Goal: Task Accomplishment & Management: Manage account settings

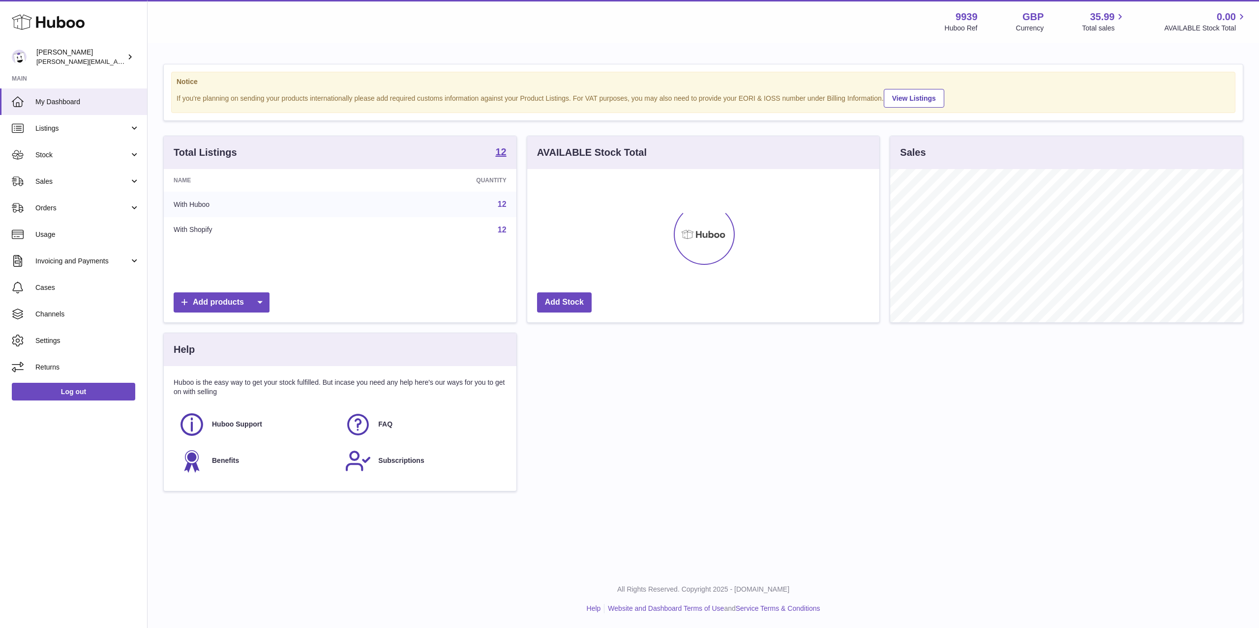
scroll to position [153, 352]
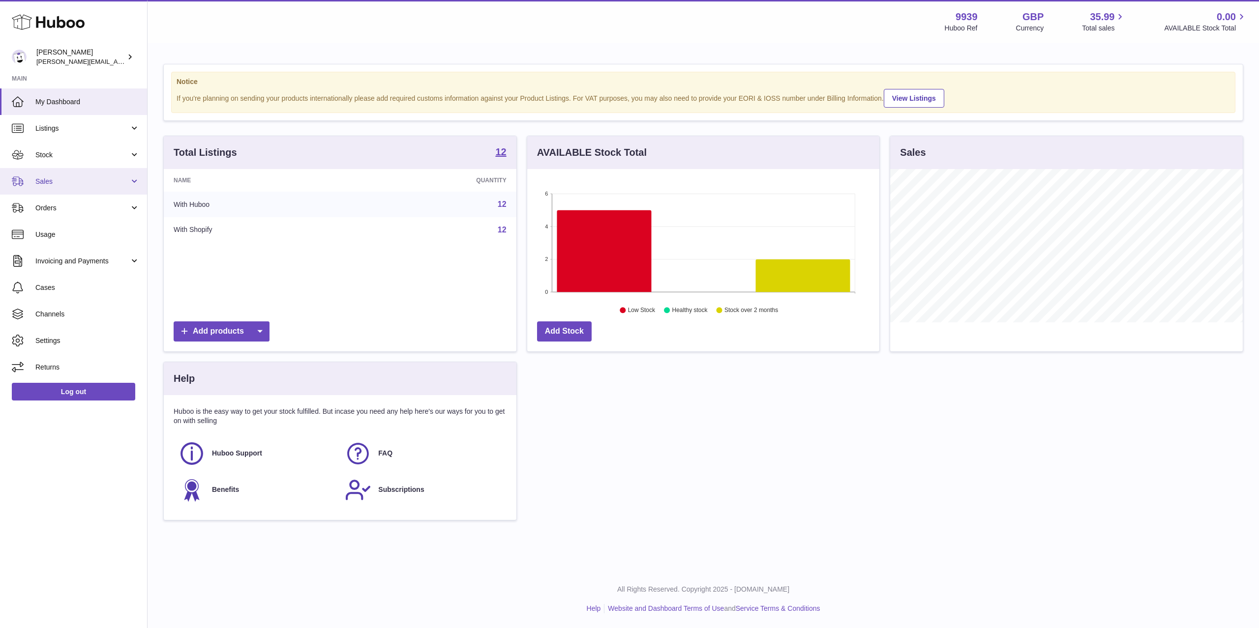
click at [85, 189] on link "Sales" at bounding box center [73, 181] width 147 height 27
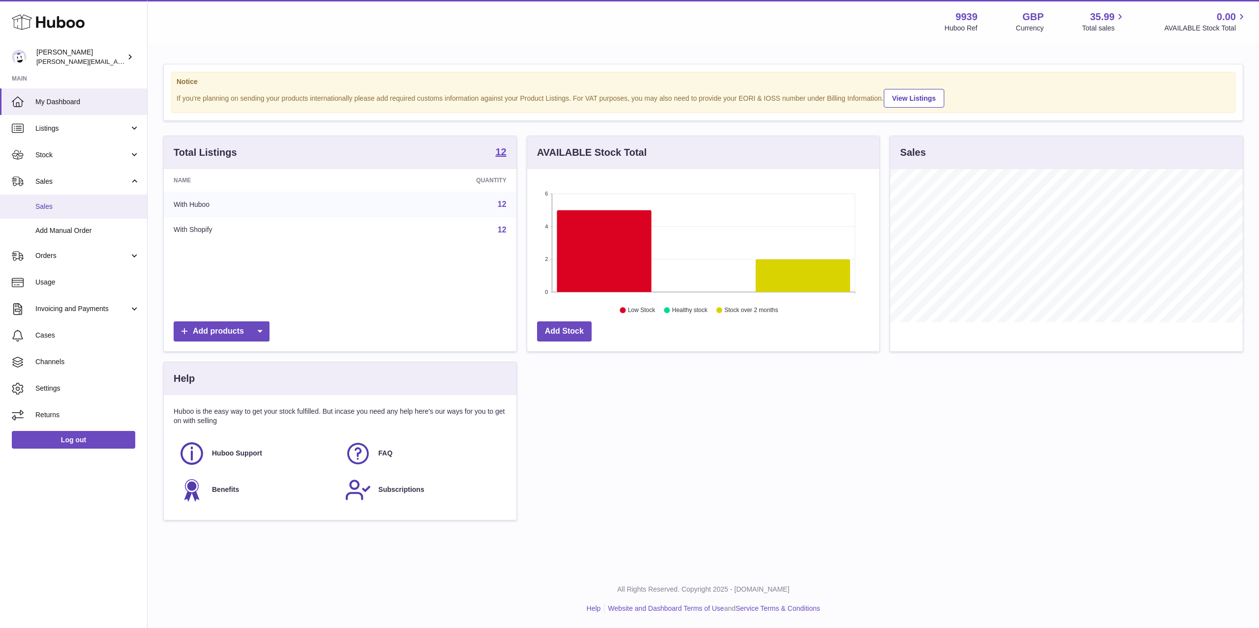
click at [85, 197] on link "Sales" at bounding box center [73, 207] width 147 height 24
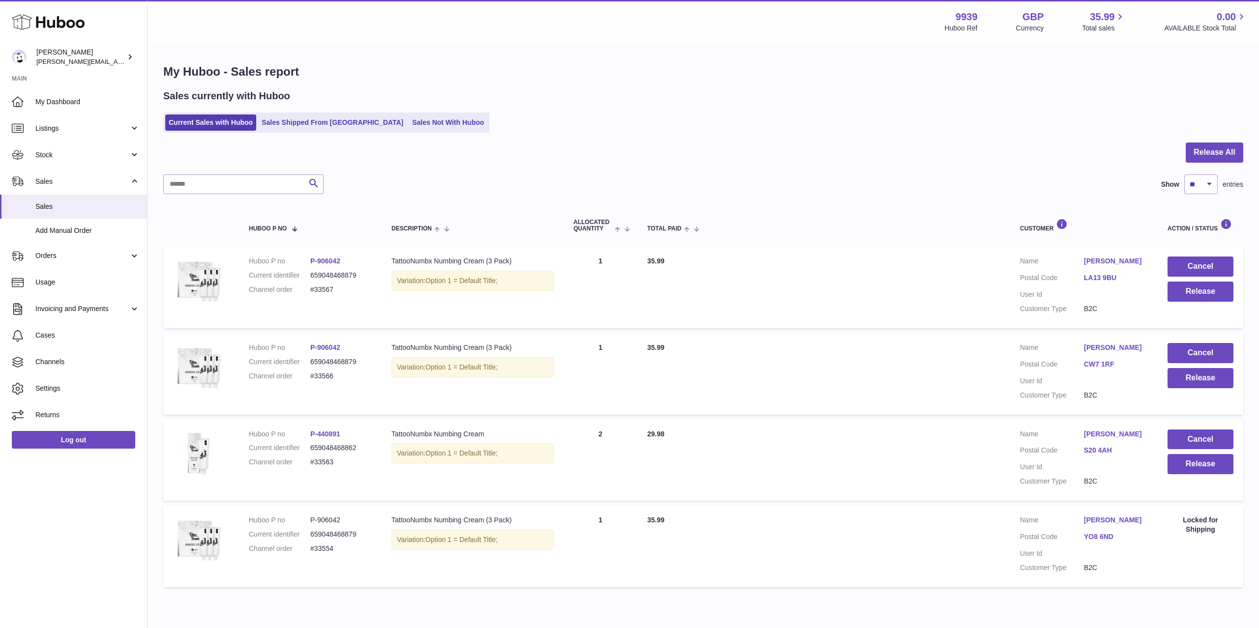
click at [1100, 266] on dd "[PERSON_NAME]" at bounding box center [1116, 263] width 64 height 12
click at [1103, 262] on link "[PERSON_NAME]" at bounding box center [1116, 261] width 64 height 9
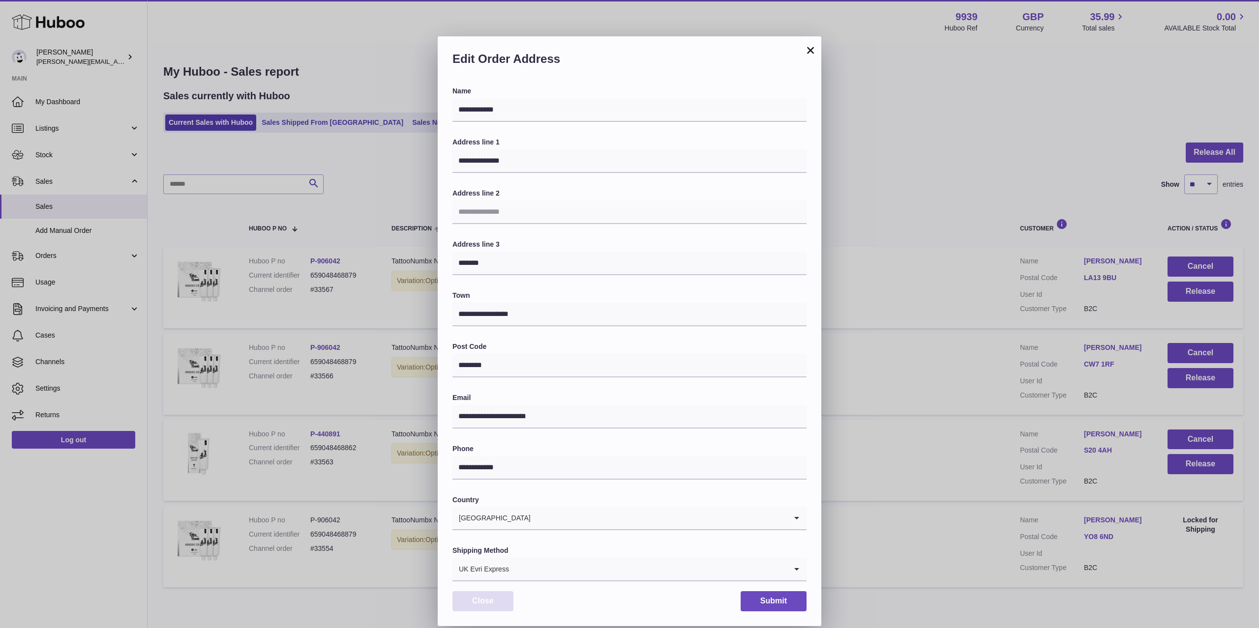
click at [499, 600] on button "Close" at bounding box center [482, 602] width 61 height 20
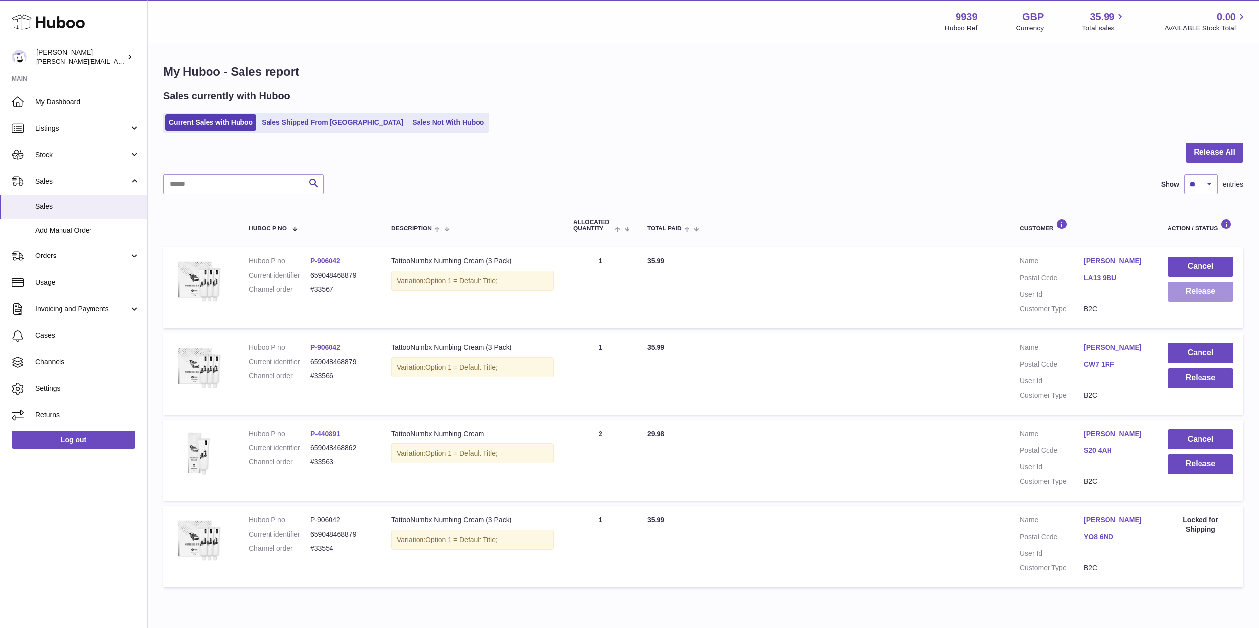
click at [1201, 295] on button "Release" at bounding box center [1200, 292] width 66 height 20
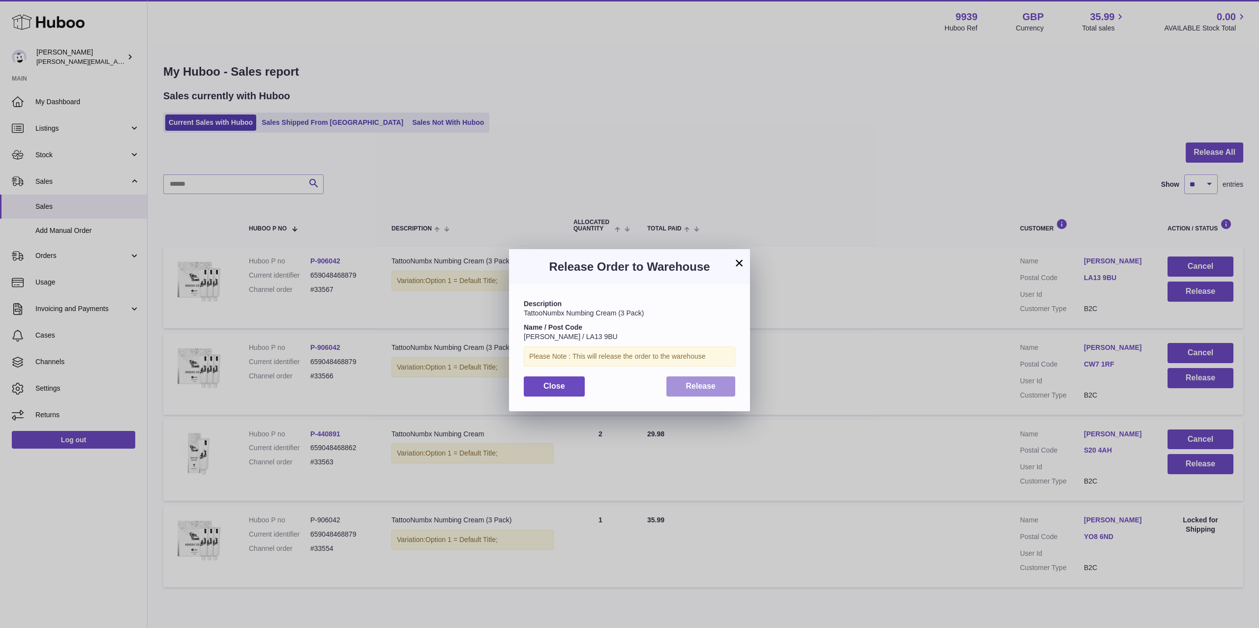
click at [722, 391] on button "Release" at bounding box center [700, 387] width 69 height 20
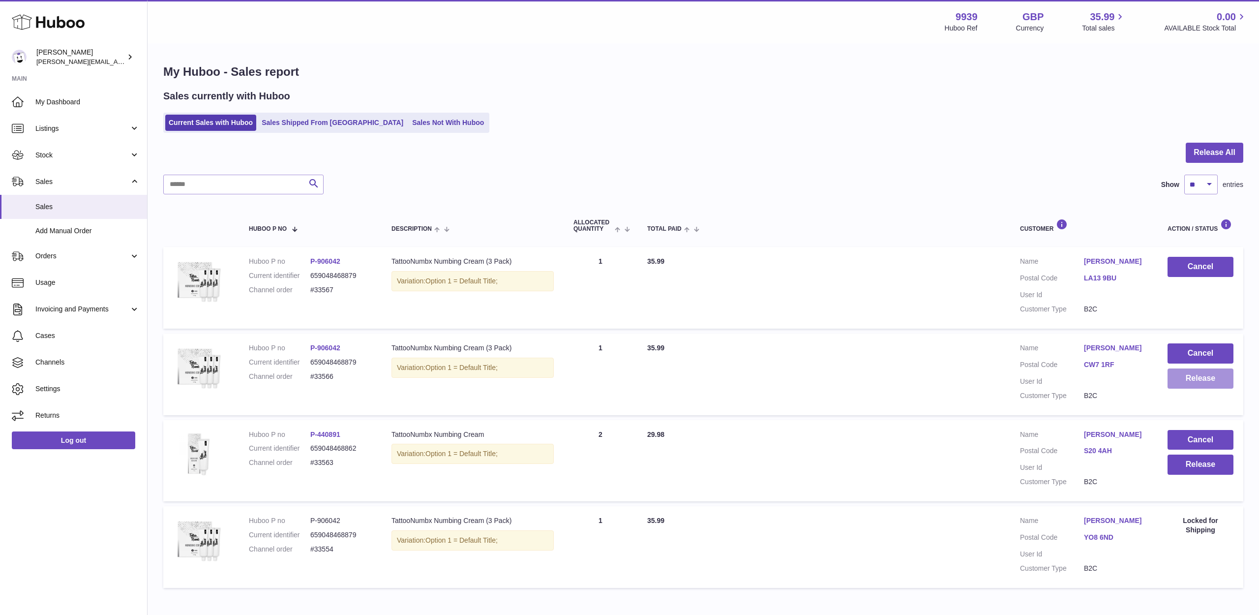
click at [1177, 368] on button "Release" at bounding box center [1200, 378] width 66 height 20
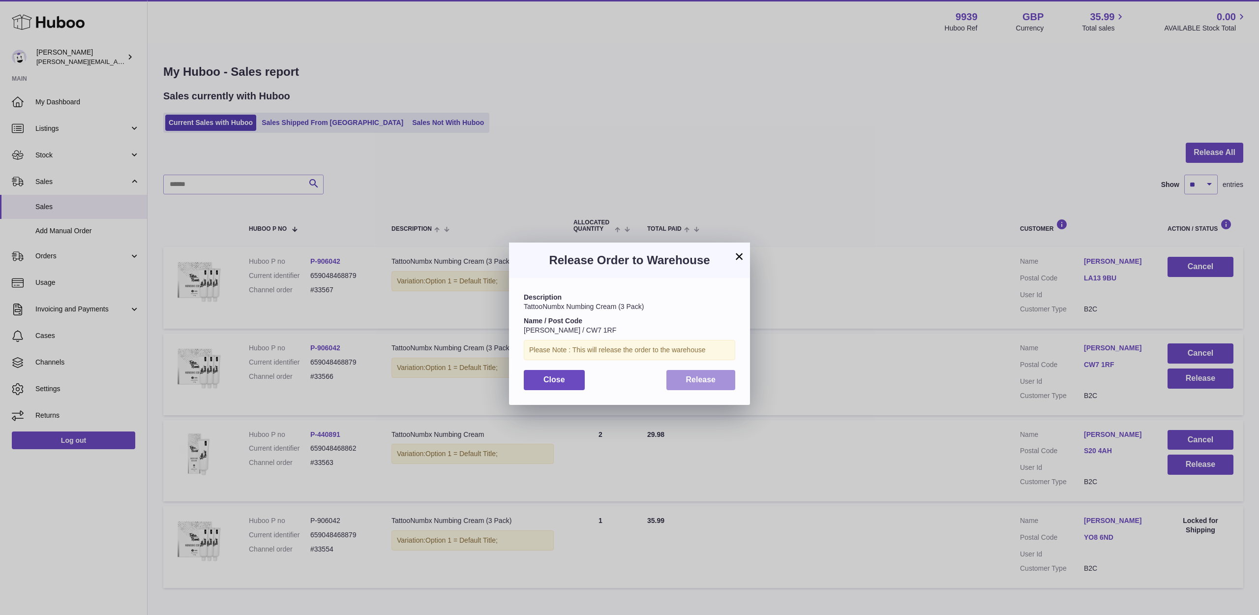
click at [696, 370] on button "Release" at bounding box center [700, 380] width 69 height 20
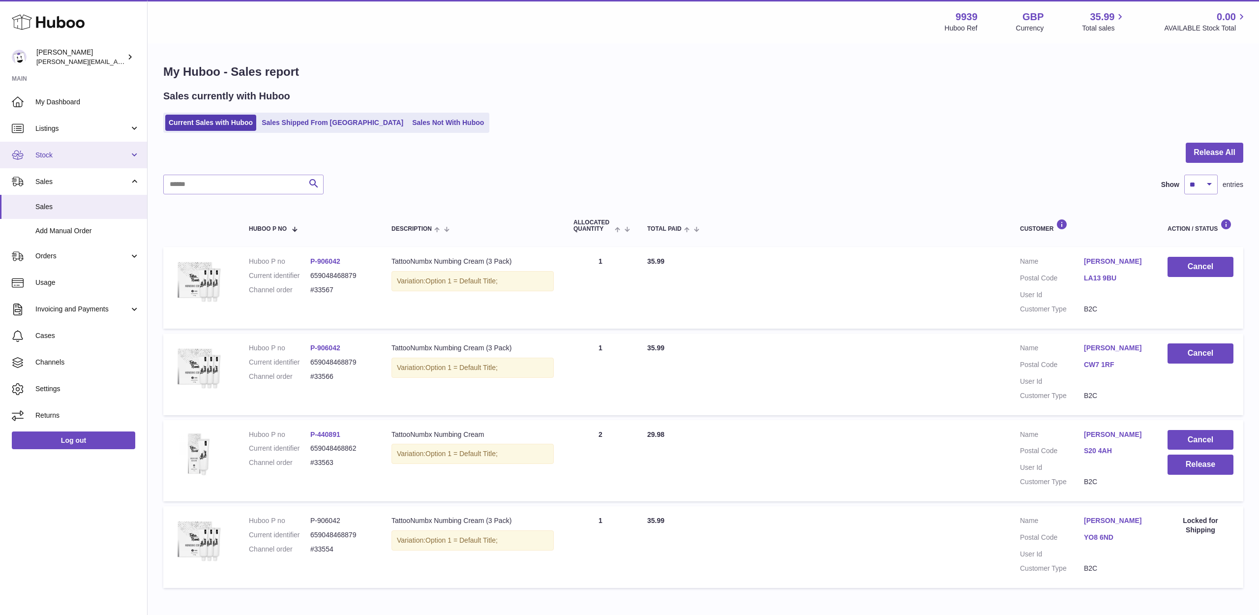
click at [72, 153] on span "Stock" at bounding box center [82, 154] width 94 height 9
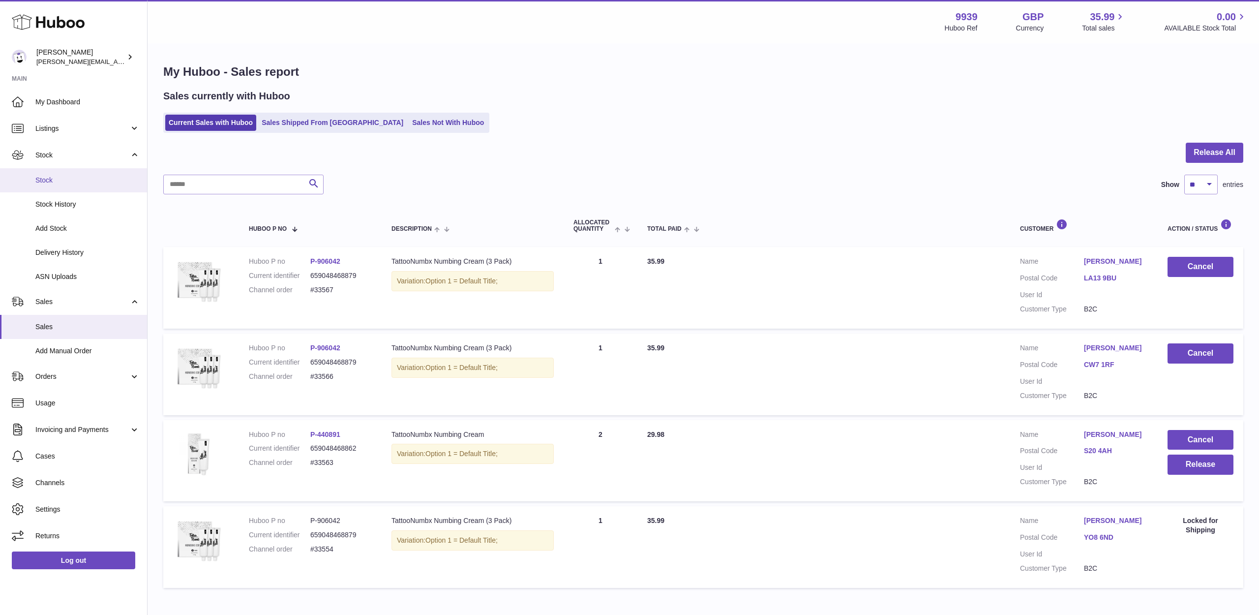
click at [69, 171] on link "Stock" at bounding box center [73, 180] width 147 height 24
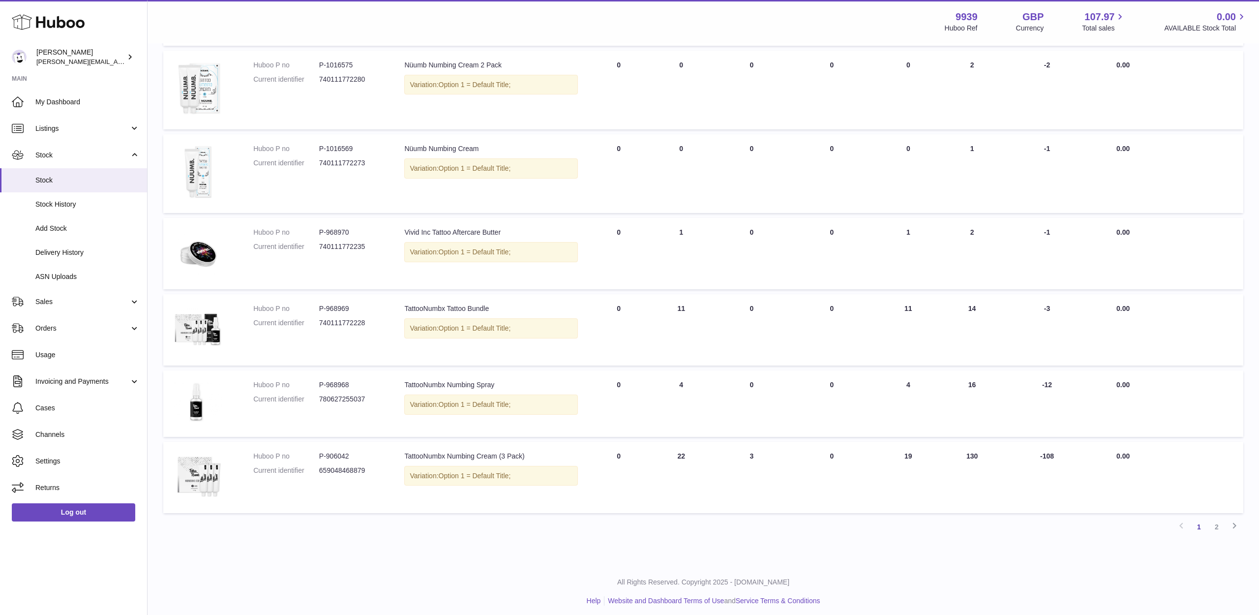
scroll to position [449, 0]
click at [1214, 522] on link "2" at bounding box center [1217, 527] width 18 height 18
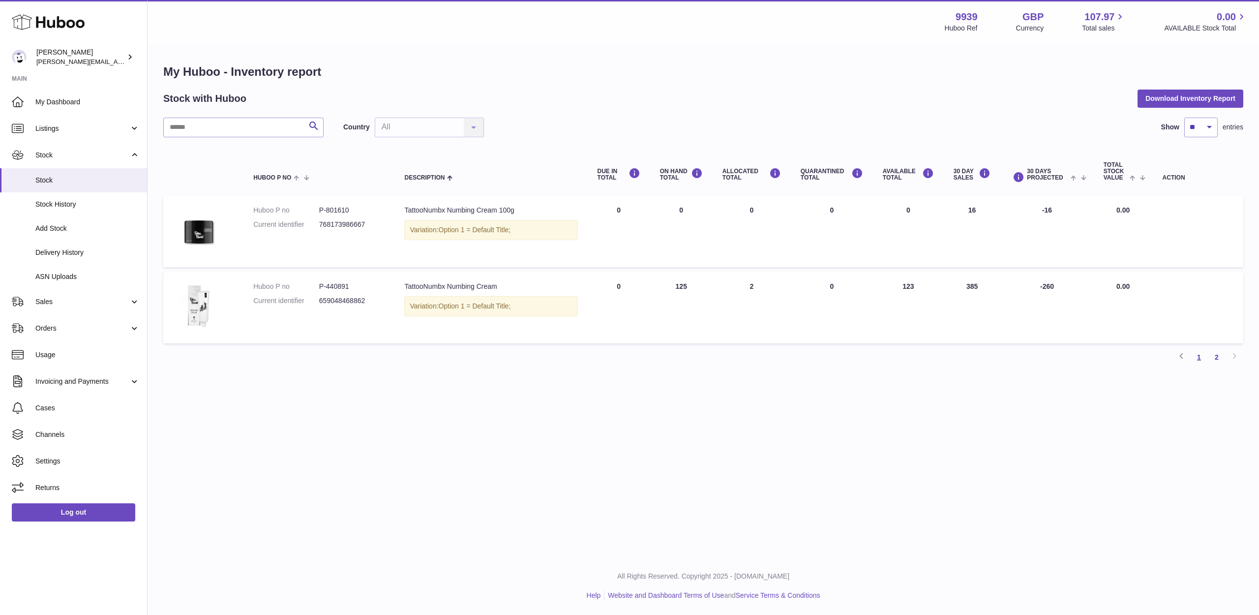
click at [1203, 352] on link "1" at bounding box center [1199, 357] width 18 height 18
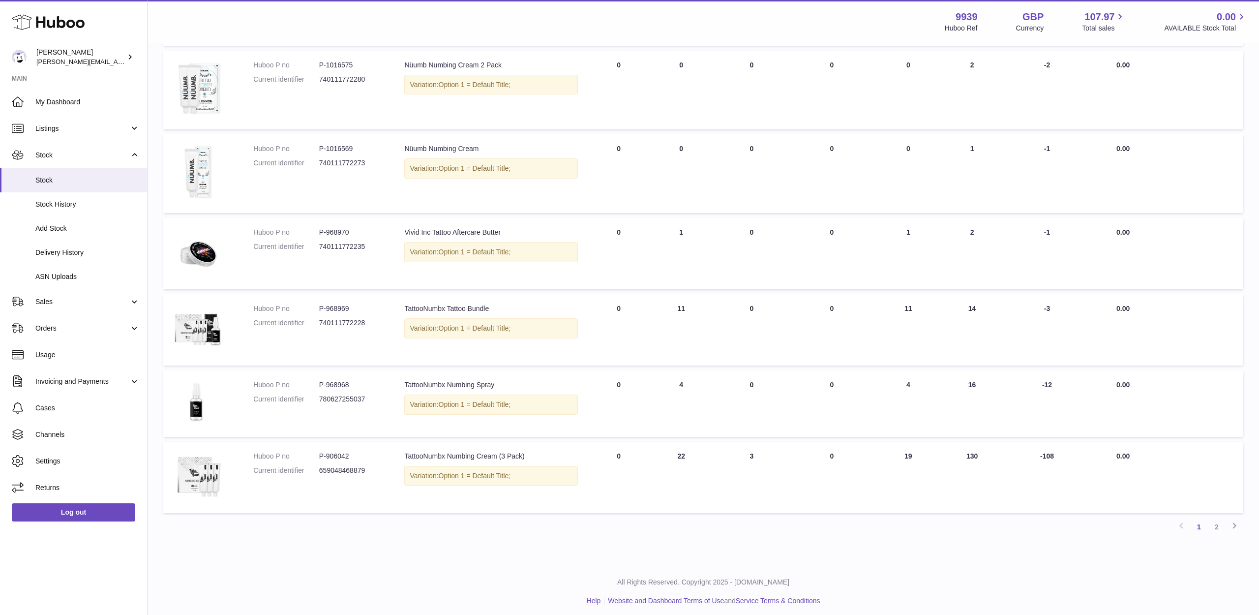
scroll to position [449, 0]
